Goal: Information Seeking & Learning: Learn about a topic

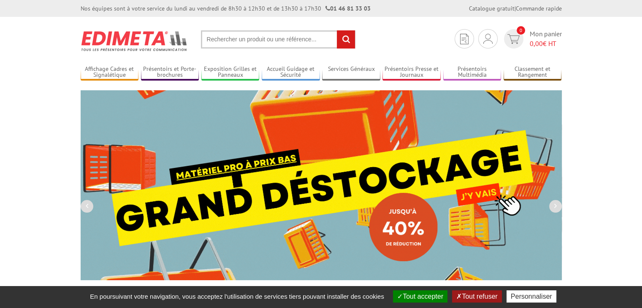
click at [425, 293] on button "Tout accepter" at bounding box center [420, 296] width 54 height 12
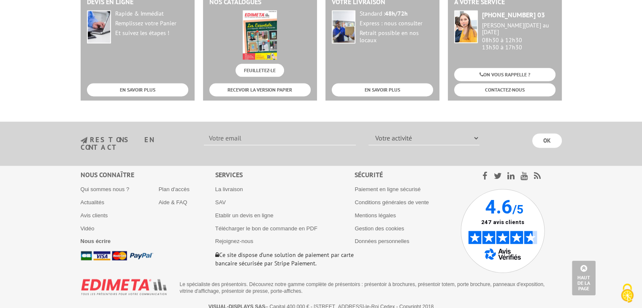
scroll to position [1125, 0]
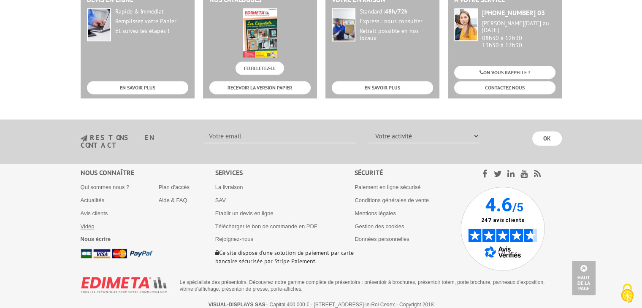
click at [88, 223] on link "Vidéo" at bounding box center [88, 226] width 14 height 6
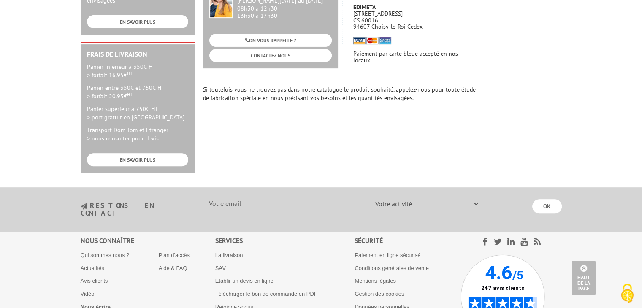
scroll to position [365, 0]
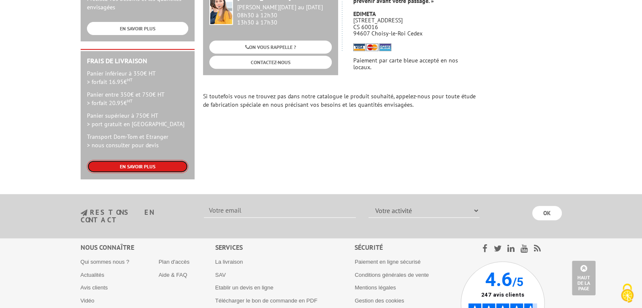
click at [140, 160] on link "EN SAVOIR PLUS" at bounding box center [137, 166] width 101 height 13
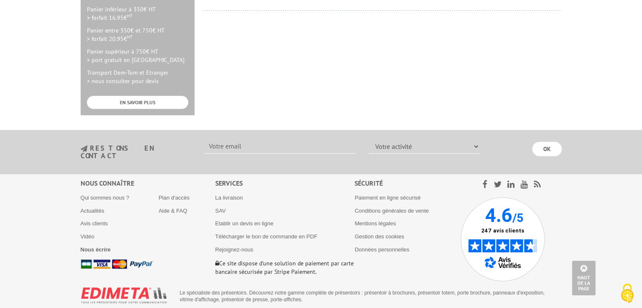
scroll to position [432, 0]
